Goal: Transaction & Acquisition: Purchase product/service

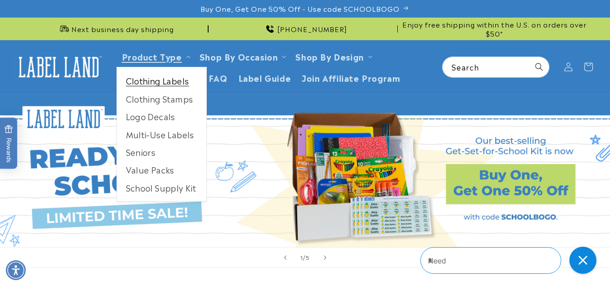
click at [163, 81] on link "Clothing Labels" at bounding box center [161, 81] width 89 height 18
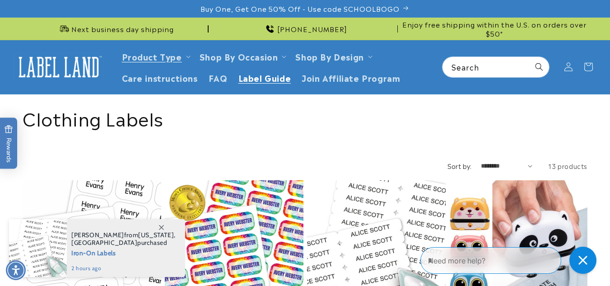
click at [251, 80] on span "Label Guide" at bounding box center [264, 77] width 53 height 10
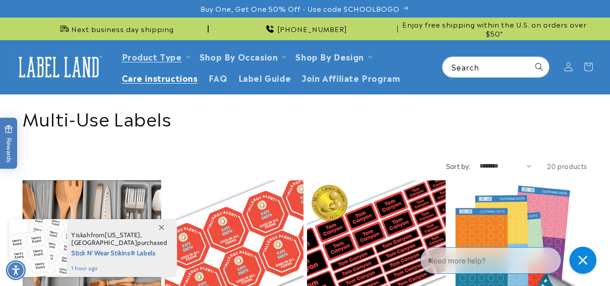
click at [174, 79] on span "Care instructions" at bounding box center [160, 77] width 76 height 10
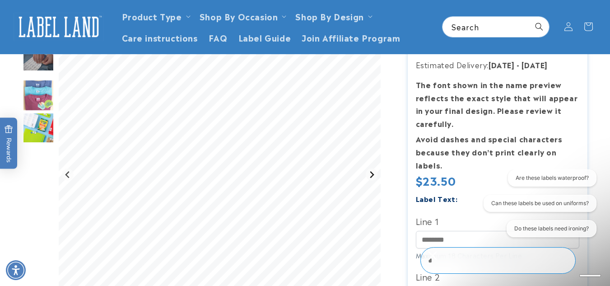
click at [372, 177] on icon "Next slide" at bounding box center [371, 174] width 7 height 7
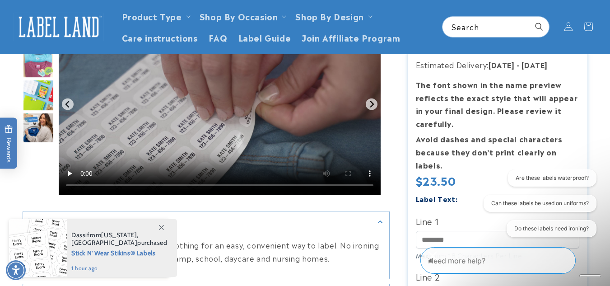
click at [45, 127] on img "Go to slide 6" at bounding box center [39, 128] width 32 height 32
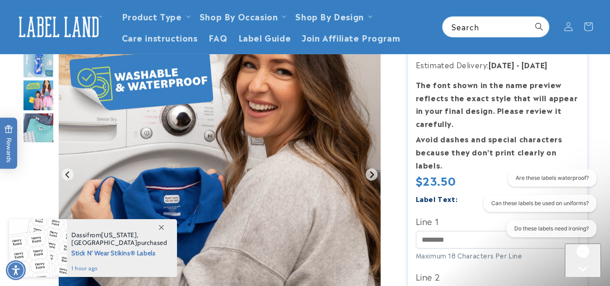
click at [42, 88] on img "Go to slide 8" at bounding box center [39, 95] width 32 height 32
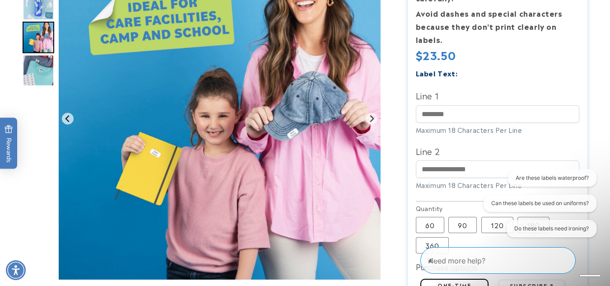
scroll to position [271, 0]
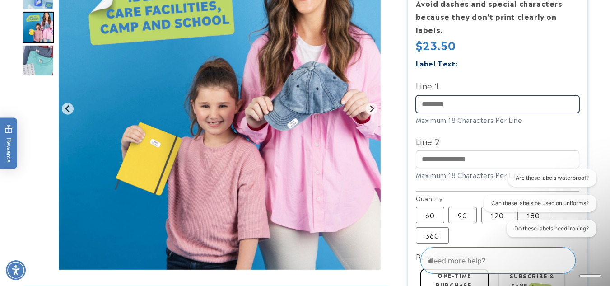
click at [461, 105] on input "Line 1" at bounding box center [498, 104] width 164 height 18
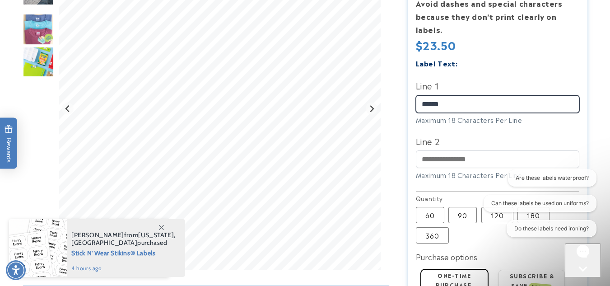
type input "******"
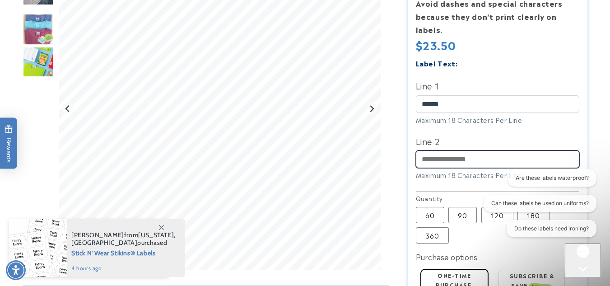
click at [470, 160] on input "Line 2" at bounding box center [498, 159] width 164 height 18
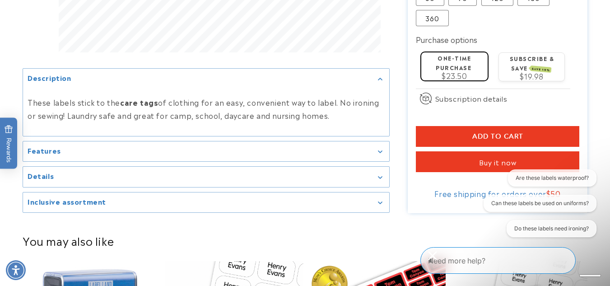
scroll to position [497, 0]
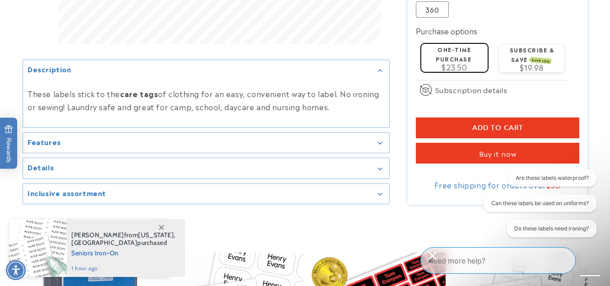
type input "**********"
click at [519, 129] on span "Add to cart" at bounding box center [497, 128] width 51 height 8
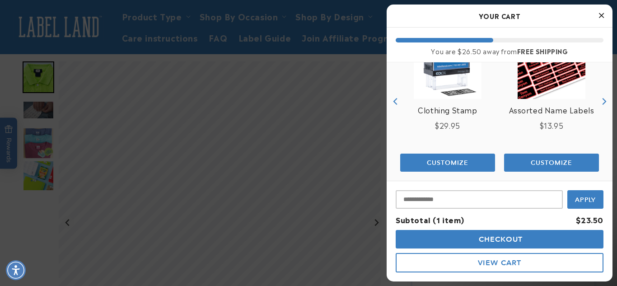
scroll to position [150, 0]
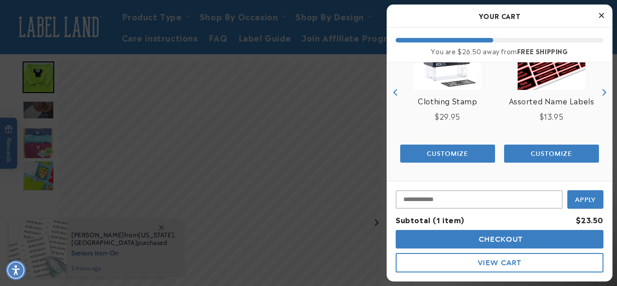
click at [488, 238] on span "Checkout" at bounding box center [499, 239] width 47 height 9
